Goal: Task Accomplishment & Management: Manage account settings

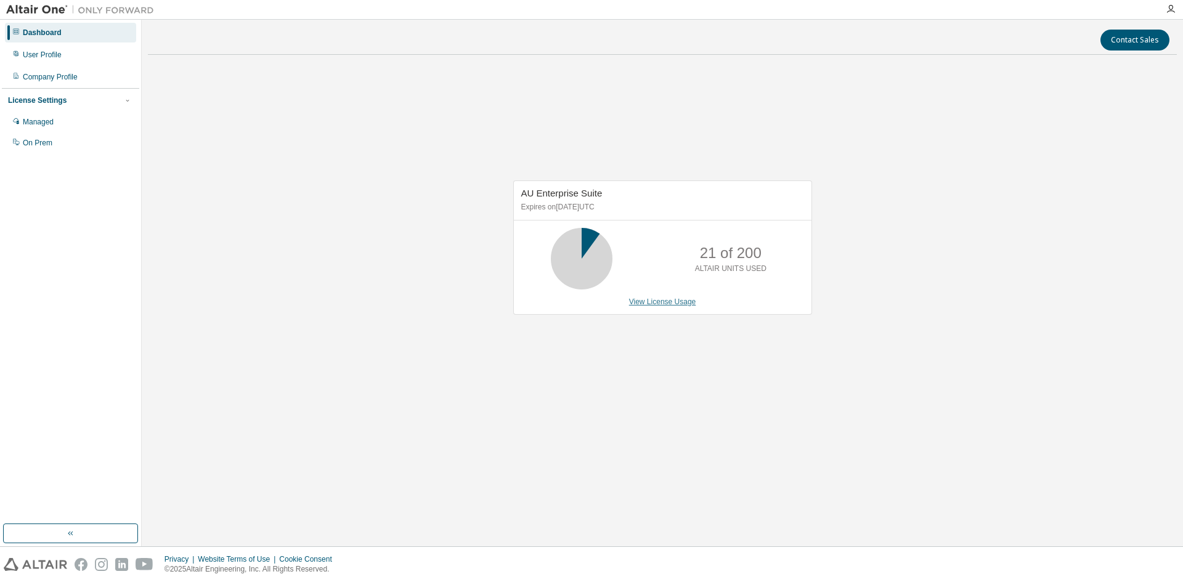
click at [644, 302] on link "View License Usage" at bounding box center [662, 302] width 67 height 9
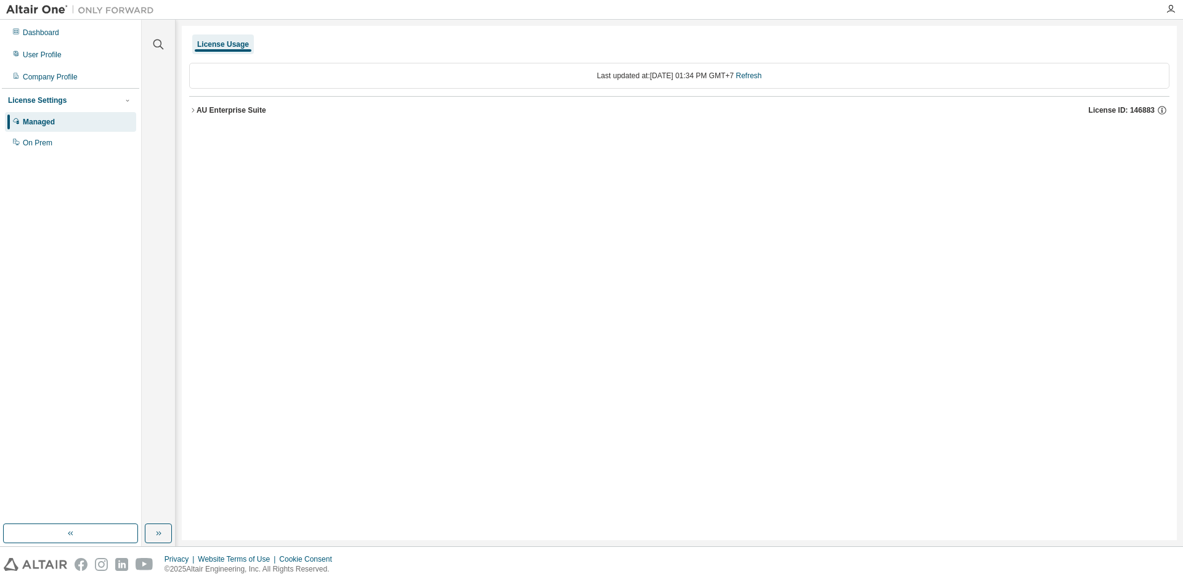
click at [205, 113] on div "AU Enterprise Suite" at bounding box center [231, 110] width 70 height 10
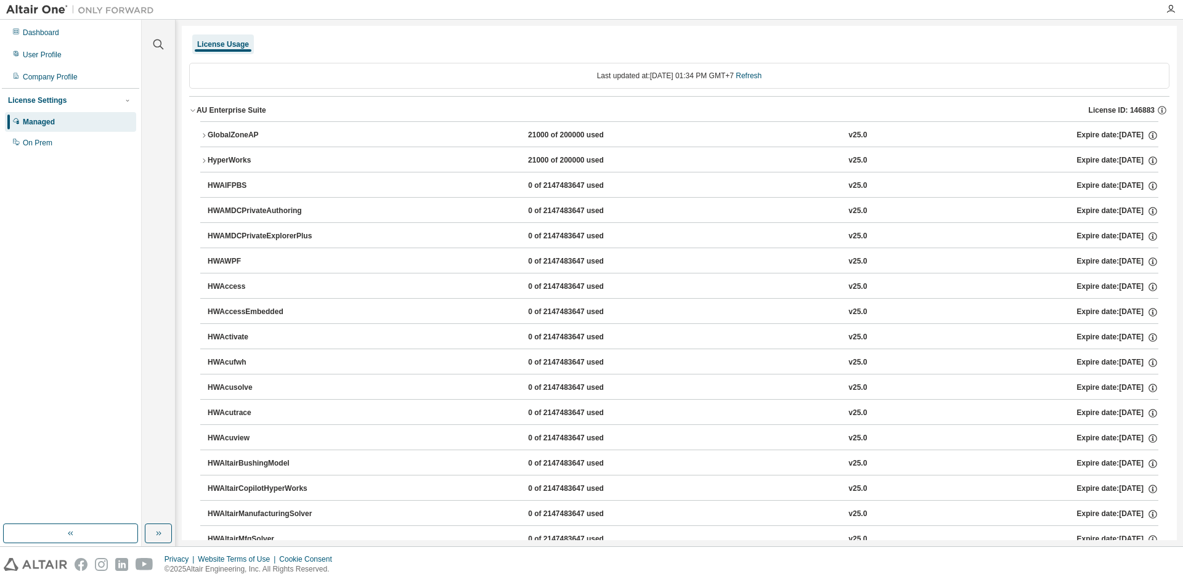
click at [219, 159] on div "HyperWorks" at bounding box center [263, 160] width 111 height 11
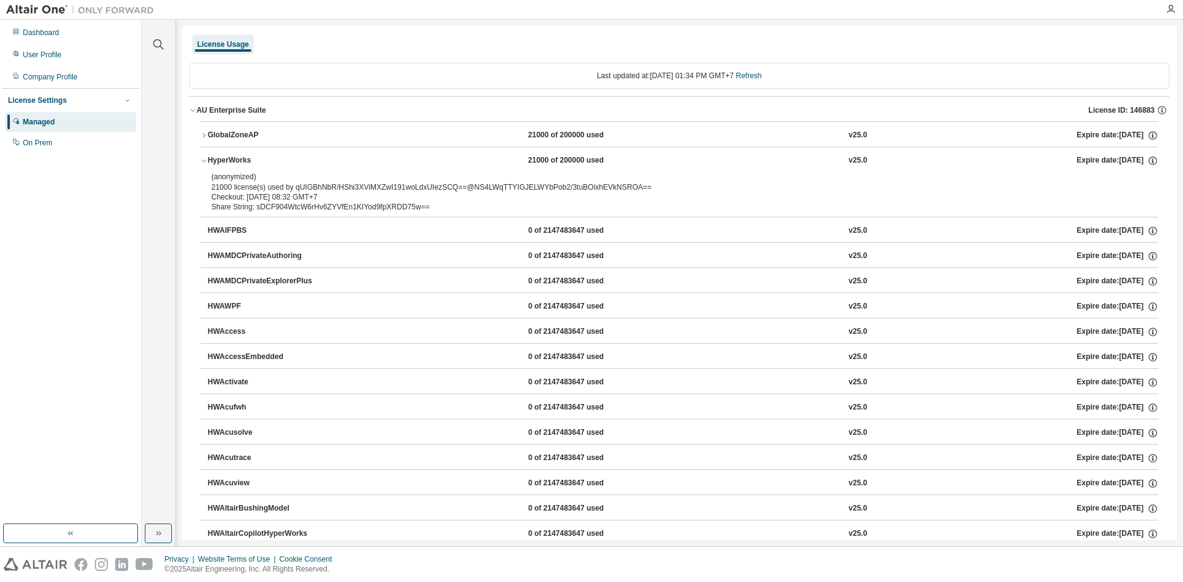
click at [240, 140] on div "GlobalZoneAP" at bounding box center [263, 135] width 111 height 11
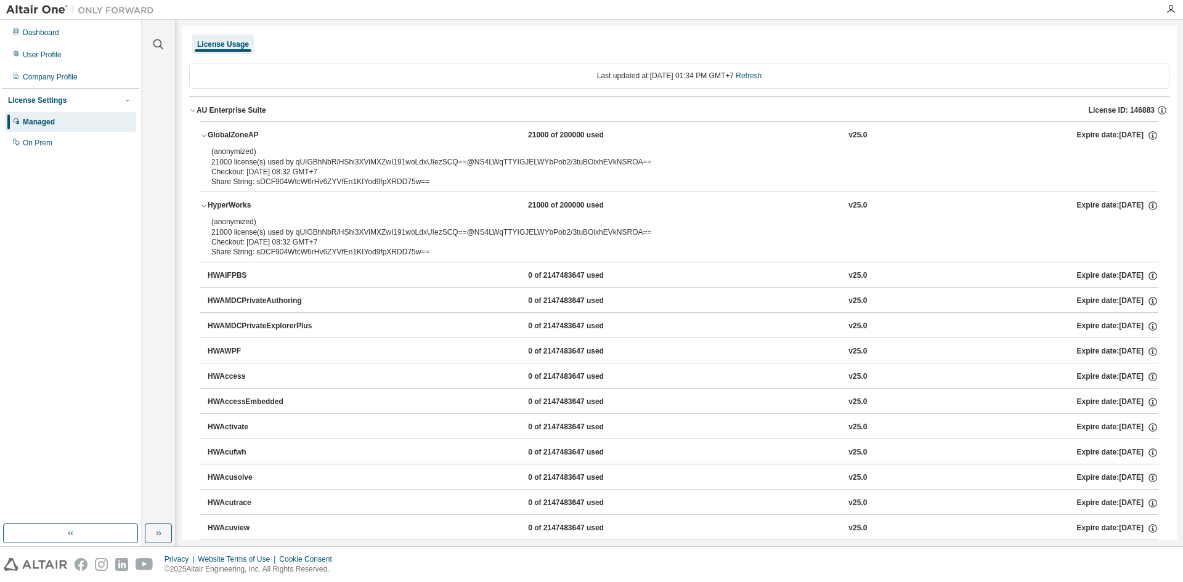
click at [240, 140] on div "GlobalZoneAP" at bounding box center [263, 135] width 111 height 11
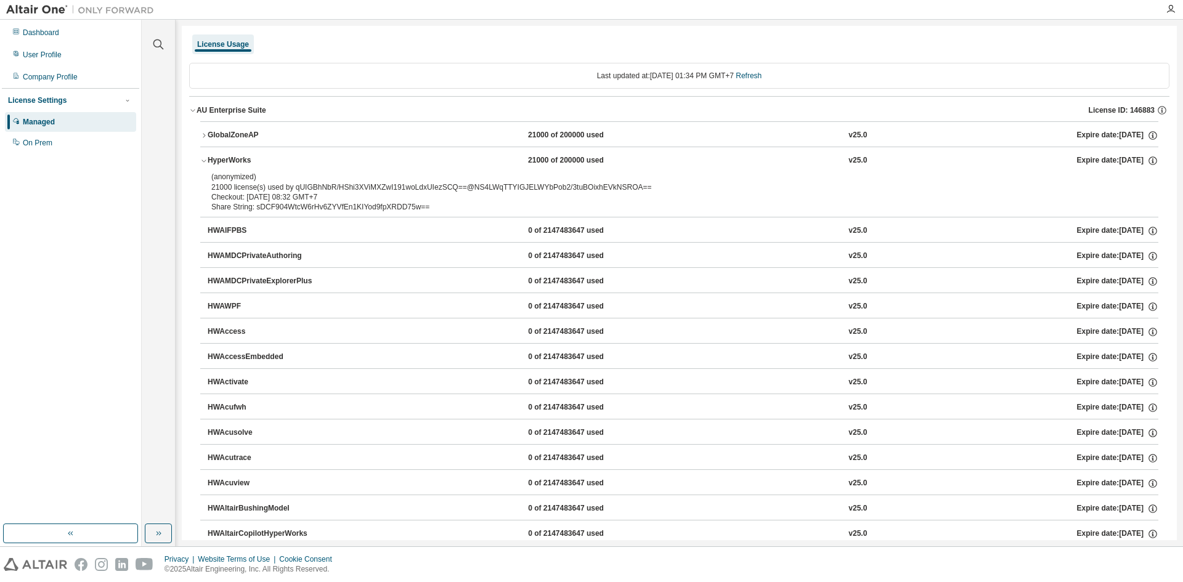
click at [238, 158] on div "HyperWorks" at bounding box center [263, 160] width 111 height 11
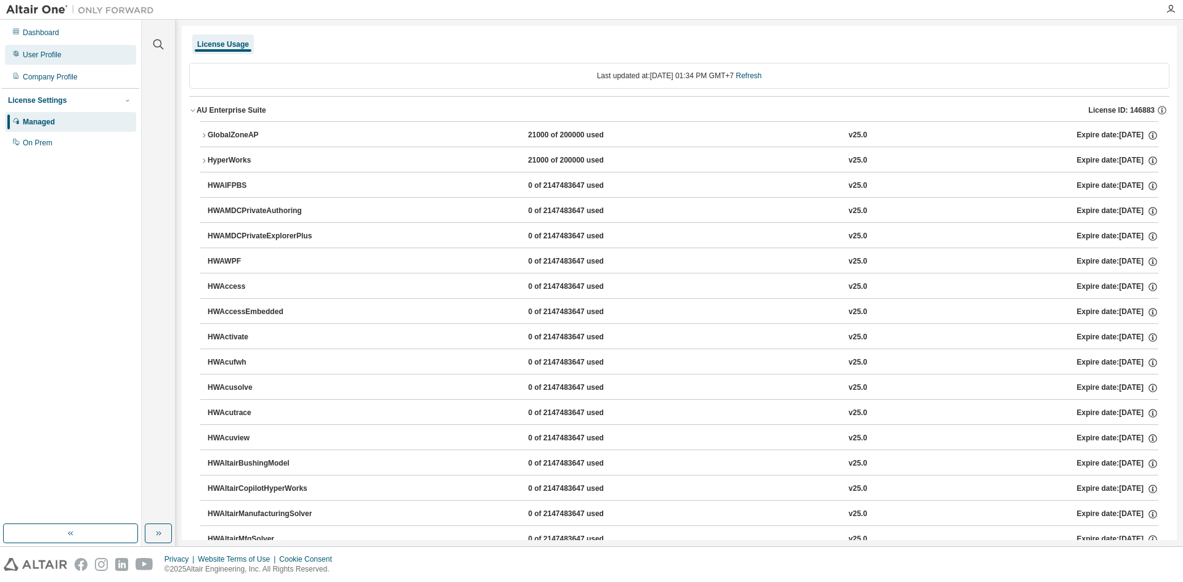
click at [54, 55] on div "User Profile" at bounding box center [42, 55] width 39 height 10
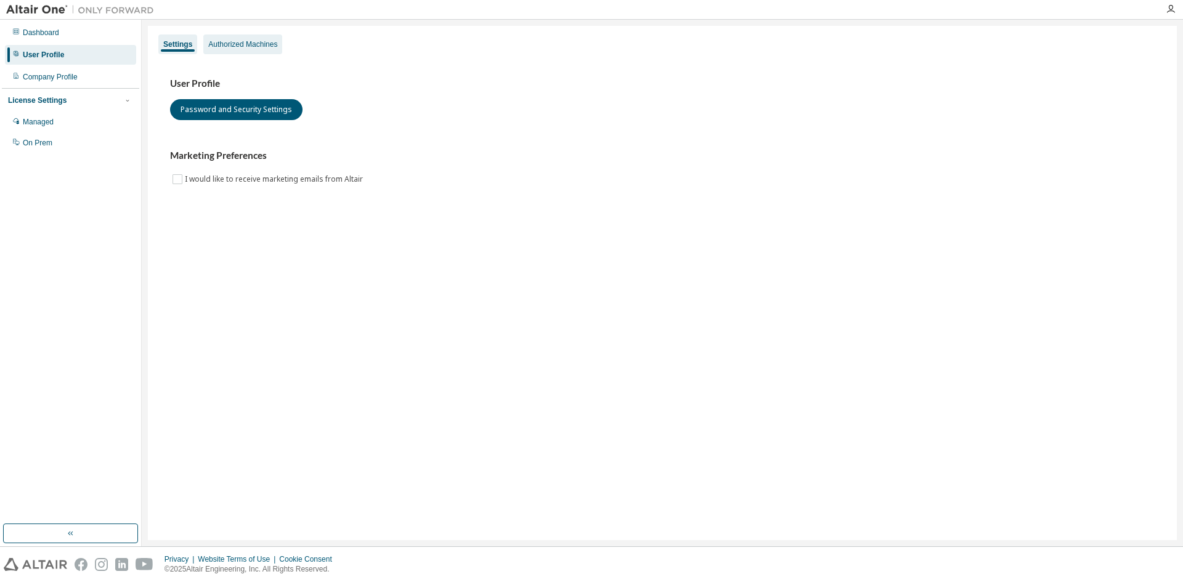
click at [249, 44] on div "Authorized Machines" at bounding box center [242, 44] width 69 height 10
